Goal: Task Accomplishment & Management: Manage account settings

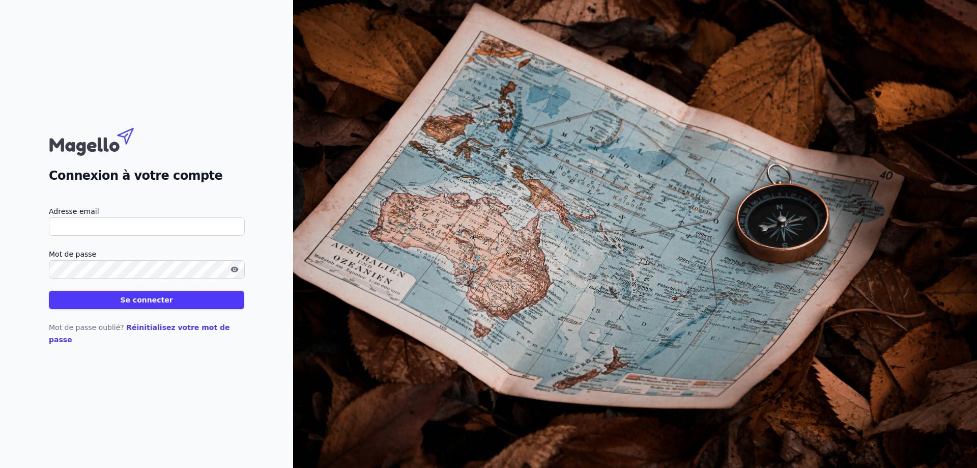
click at [136, 235] on input "Adresse email" at bounding box center [147, 226] width 196 height 18
type input "[EMAIL_ADDRESS][DOMAIN_NAME]"
click at [49, 291] on button "Se connecter" at bounding box center [146, 300] width 195 height 18
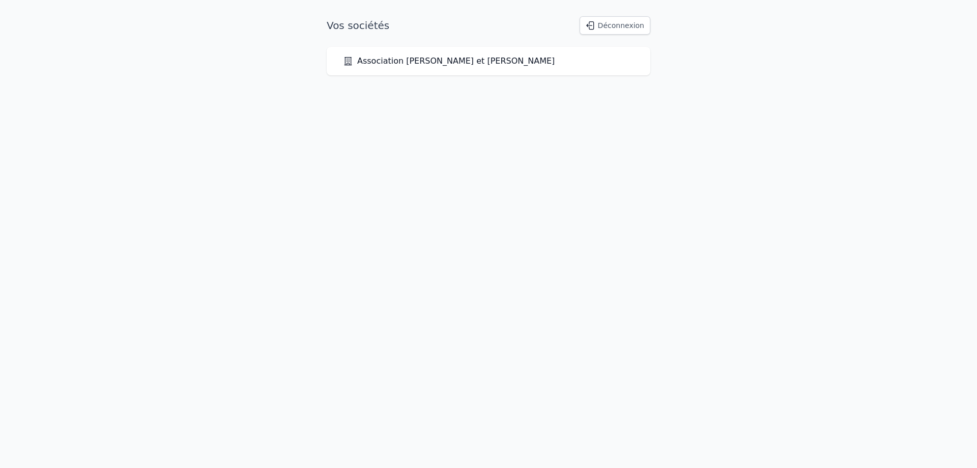
click at [463, 62] on link "Association [PERSON_NAME] et [PERSON_NAME]" at bounding box center [449, 61] width 212 height 12
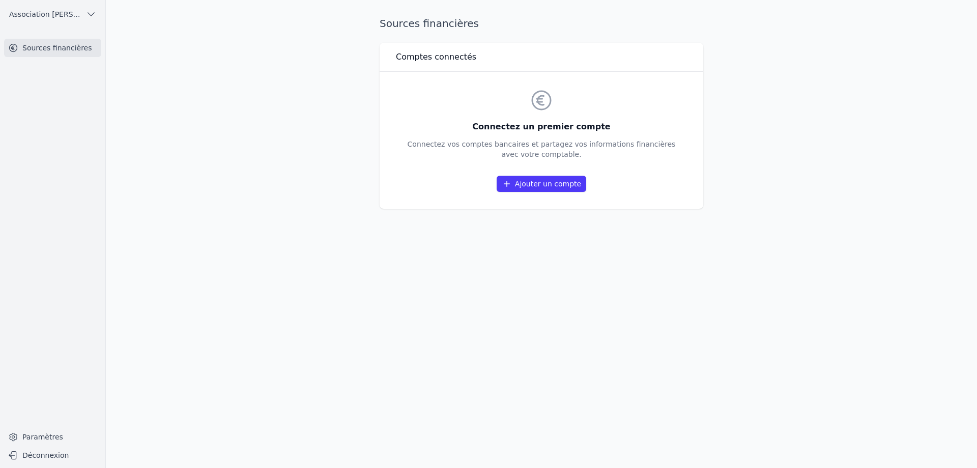
click at [94, 15] on icon "button" at bounding box center [91, 14] width 10 height 10
click at [92, 15] on div at bounding box center [488, 234] width 977 height 468
click at [74, 48] on link "Sources financières" at bounding box center [52, 48] width 97 height 18
click at [566, 183] on link "Ajouter un compte" at bounding box center [542, 184] width 90 height 16
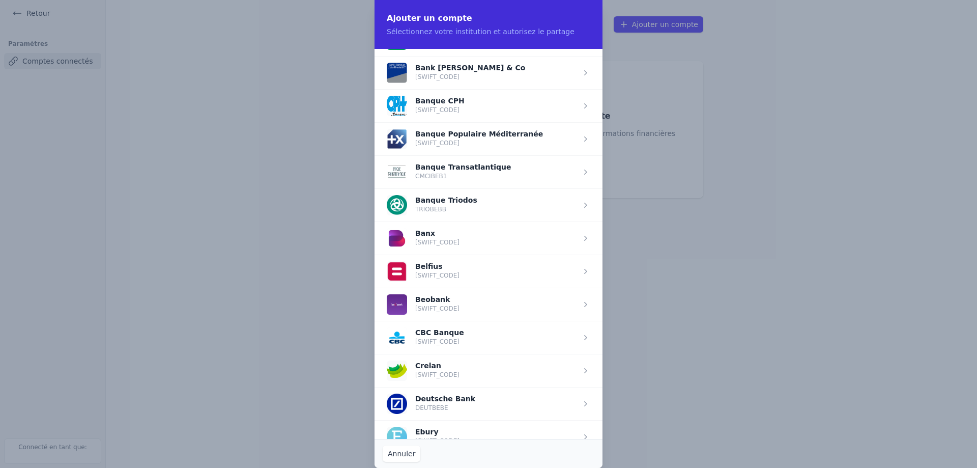
scroll to position [204, 0]
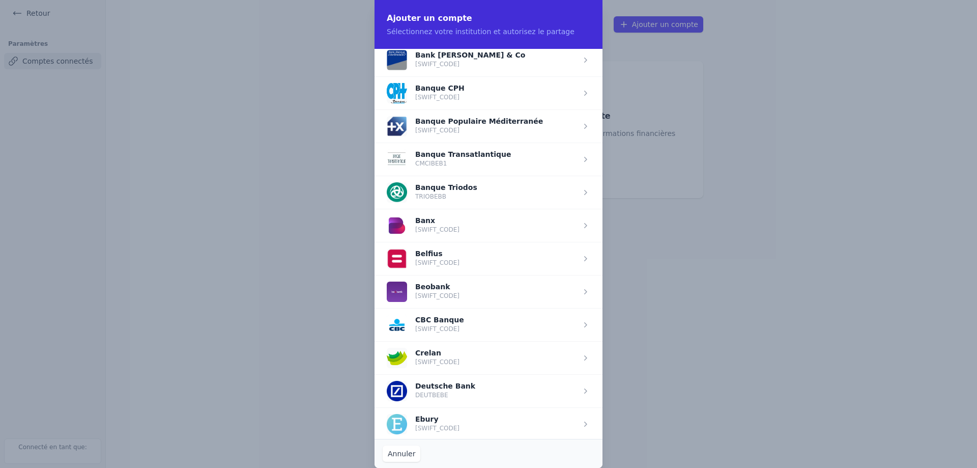
click at [471, 356] on span "button" at bounding box center [489, 357] width 228 height 33
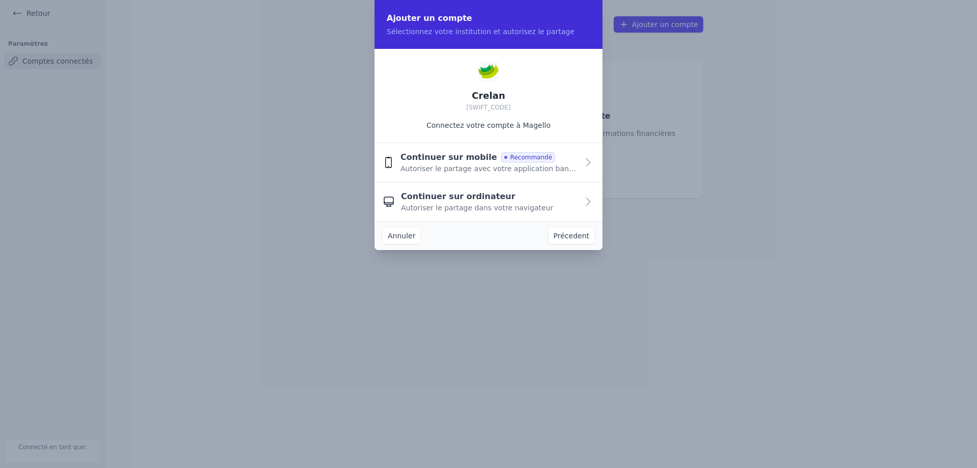
scroll to position [0, 0]
click at [532, 205] on span "Autoriser le partage dans votre navigateur" at bounding box center [477, 208] width 152 height 10
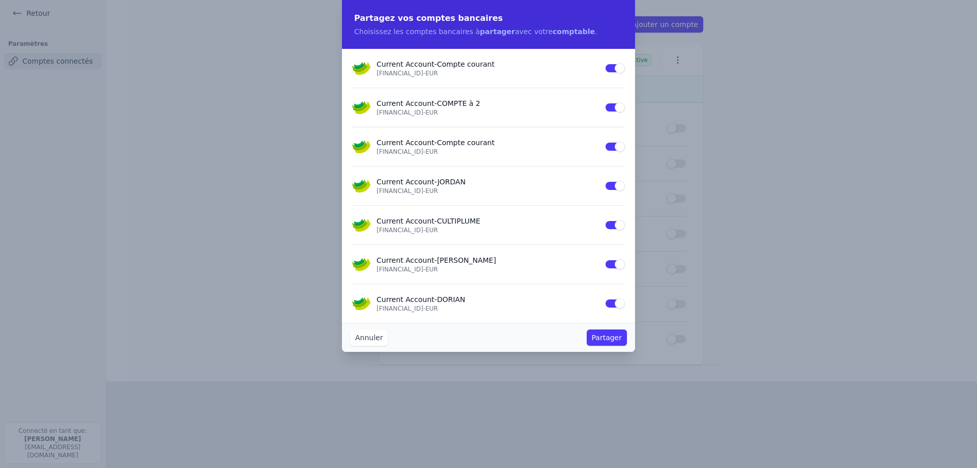
click at [616, 67] on button "Use setting" at bounding box center [615, 68] width 20 height 10
click at [615, 146] on button "Use setting" at bounding box center [615, 147] width 20 height 10
click at [615, 185] on button "Use setting" at bounding box center [615, 186] width 20 height 10
click at [615, 224] on button "Use setting" at bounding box center [615, 225] width 20 height 10
click at [616, 263] on button "Use setting" at bounding box center [615, 264] width 20 height 10
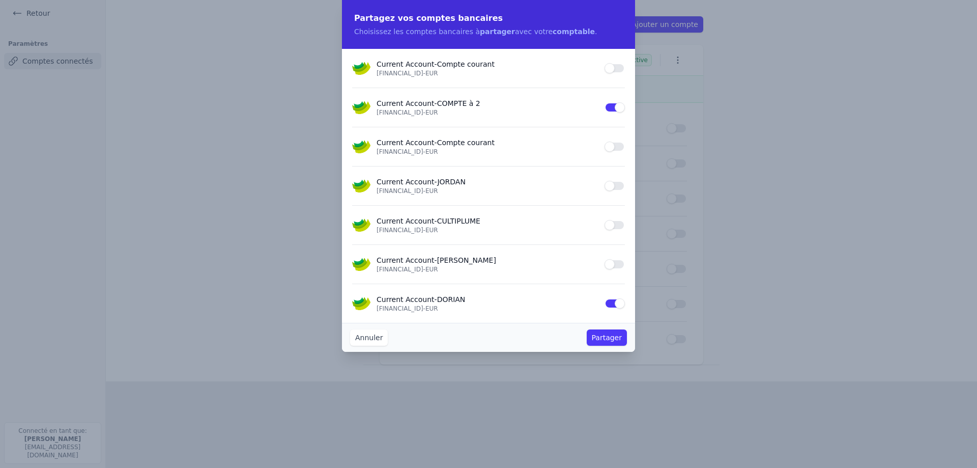
click at [614, 306] on button "Use setting" at bounding box center [615, 303] width 20 height 10
click at [615, 339] on button "Partager" at bounding box center [607, 337] width 40 height 16
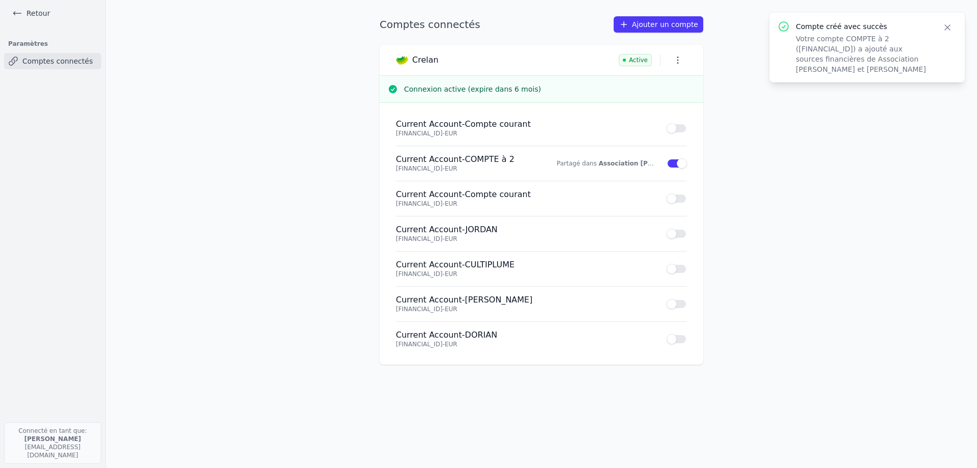
click at [679, 59] on icon "button" at bounding box center [678, 60] width 10 height 10
click at [679, 59] on div at bounding box center [488, 234] width 977 height 468
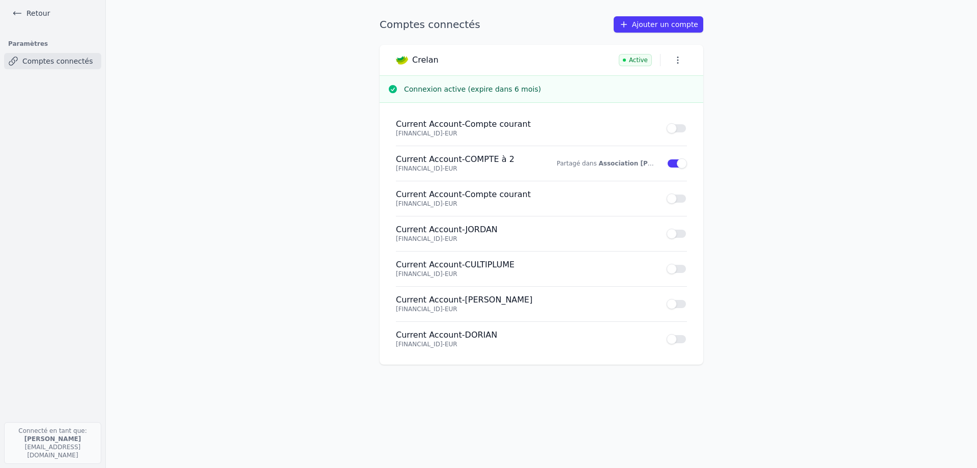
click at [677, 21] on link "Ajouter un compte" at bounding box center [659, 24] width 90 height 16
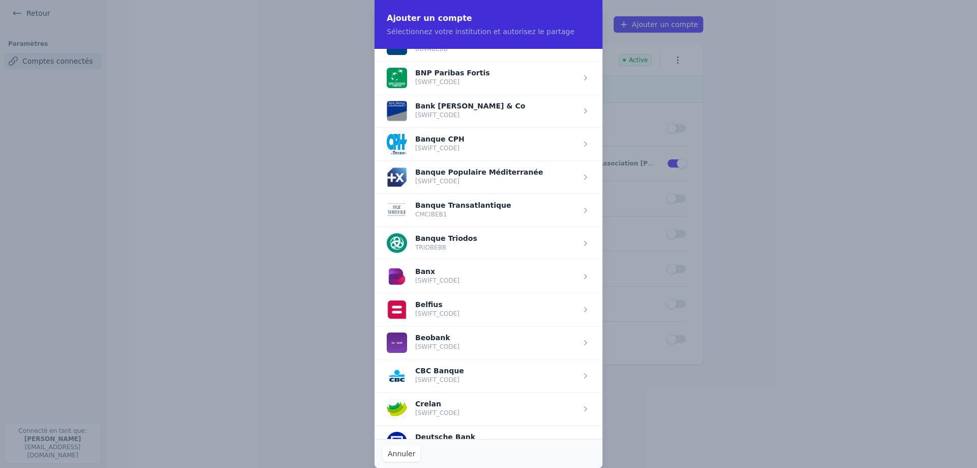
scroll to position [255, 0]
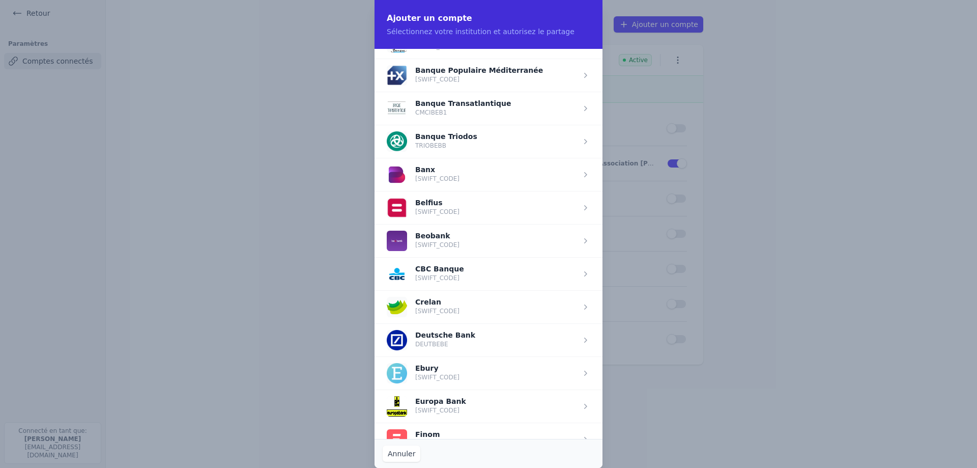
click at [455, 274] on span "button" at bounding box center [489, 273] width 228 height 33
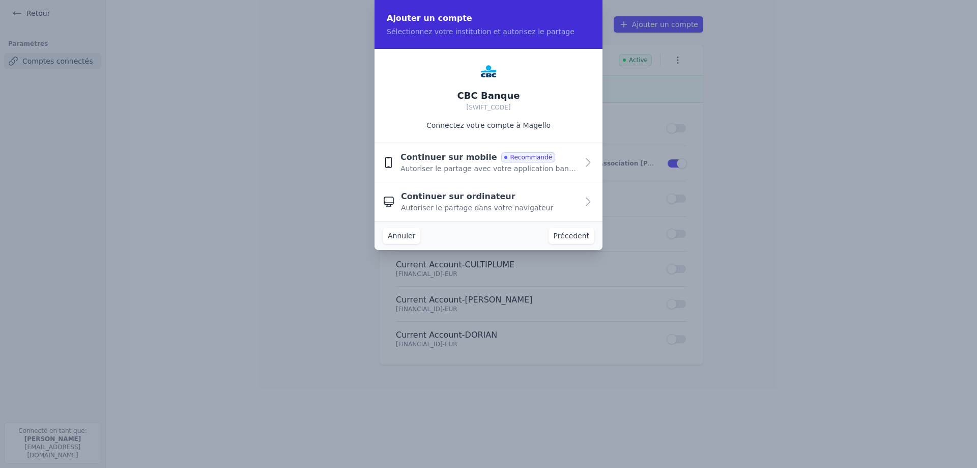
click at [539, 202] on div "Continuer sur ordinateur Autoriser le partage dans votre navigateur" at bounding box center [489, 201] width 177 height 22
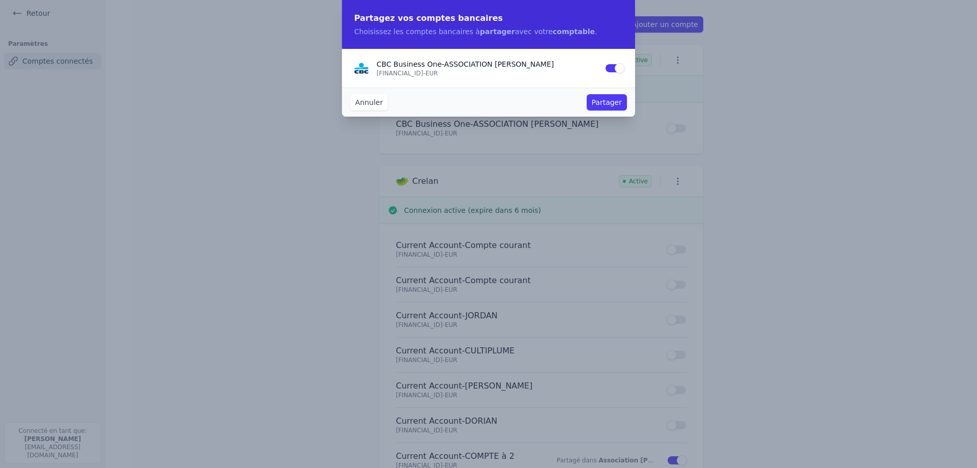
click at [607, 103] on button "Partager" at bounding box center [607, 102] width 40 height 16
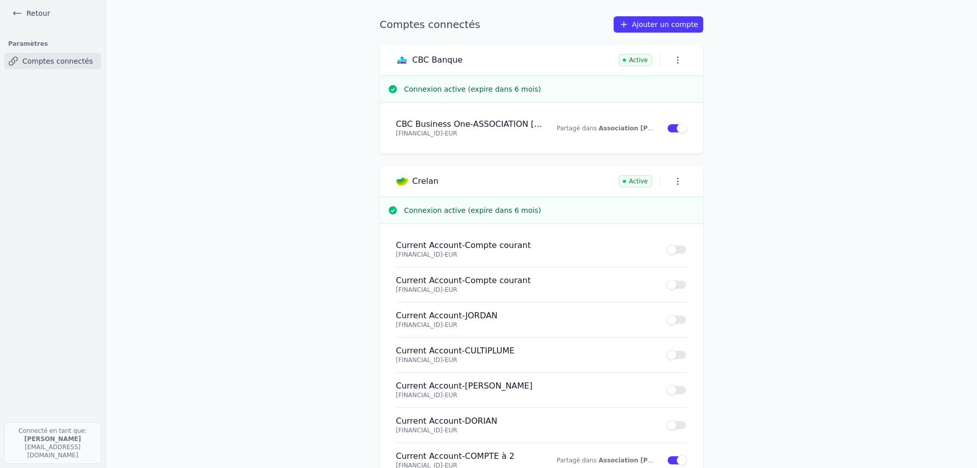
click at [237, 93] on main "Comptes connectés Ajouter un compte CBC Banque Active Connexion active (expire …" at bounding box center [488, 234] width 977 height 468
click at [34, 19] on link "Retour" at bounding box center [31, 13] width 46 height 14
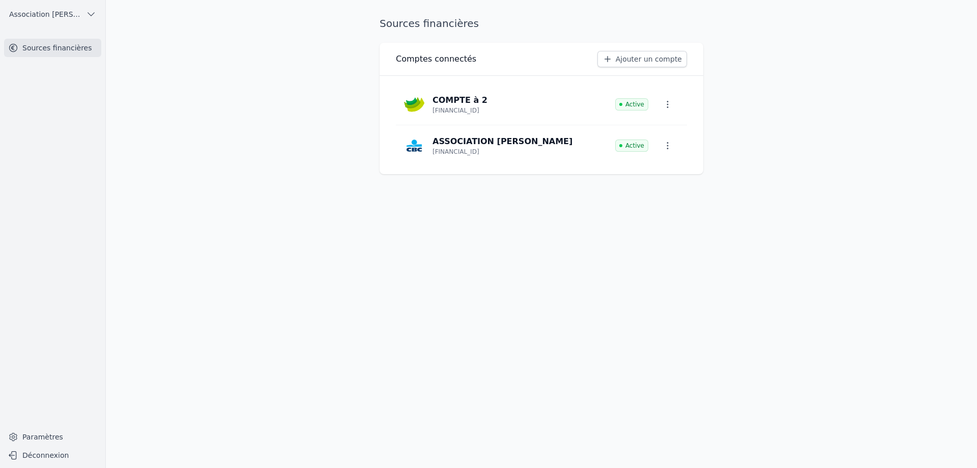
click at [68, 461] on button "Déconnexion" at bounding box center [52, 455] width 97 height 16
